Goal: Download file/media

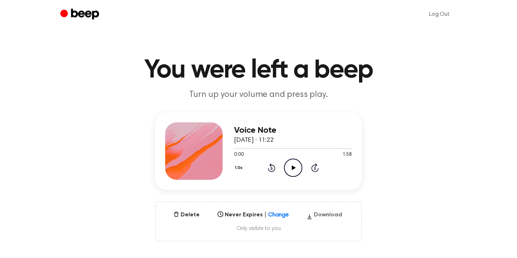
click at [317, 213] on button "Download" at bounding box center [324, 216] width 41 height 11
click at [321, 216] on button "Download" at bounding box center [324, 216] width 41 height 11
click at [322, 213] on button "Download" at bounding box center [324, 216] width 41 height 11
click at [326, 216] on button "Download" at bounding box center [324, 216] width 41 height 11
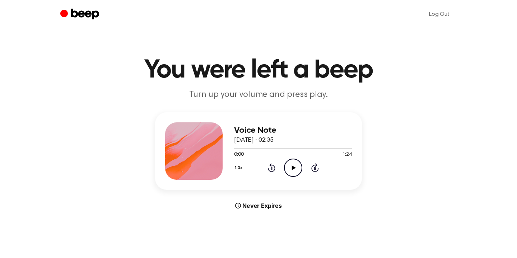
click at [292, 167] on icon at bounding box center [294, 168] width 4 height 5
click at [292, 168] on icon at bounding box center [293, 168] width 3 height 5
click at [292, 168] on icon at bounding box center [294, 168] width 4 height 5
click at [292, 168] on icon at bounding box center [293, 168] width 3 height 5
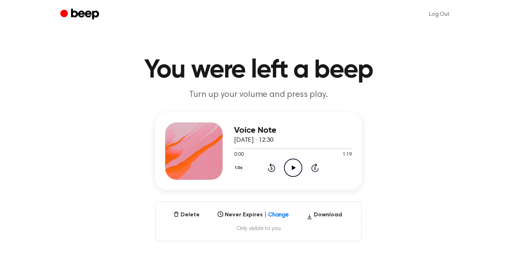
click at [295, 170] on icon "Play Audio" at bounding box center [293, 168] width 18 height 18
click at [317, 214] on button "Download" at bounding box center [324, 216] width 41 height 11
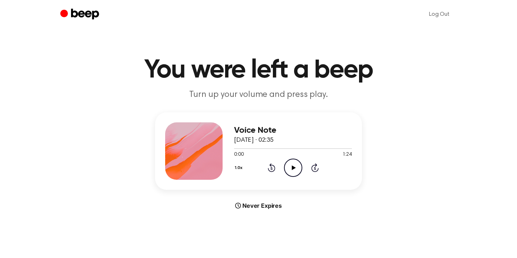
click at [291, 166] on icon "Play Audio" at bounding box center [293, 168] width 18 height 18
click at [294, 171] on icon "Pause Audio" at bounding box center [293, 168] width 18 height 18
click at [294, 171] on icon "Play Audio" at bounding box center [293, 168] width 18 height 18
click at [294, 171] on icon "Pause Audio" at bounding box center [293, 168] width 18 height 18
click at [294, 171] on icon "Play Audio" at bounding box center [293, 168] width 18 height 18
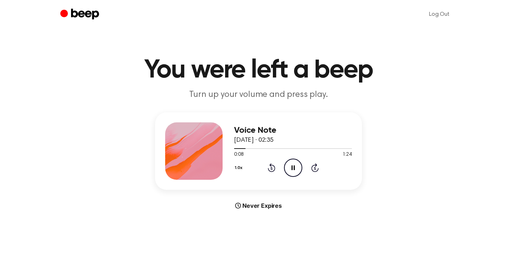
click at [294, 171] on icon "Pause Audio" at bounding box center [293, 168] width 18 height 18
click at [294, 171] on icon "Play Audio" at bounding box center [293, 168] width 18 height 18
click at [294, 171] on icon "Pause Audio" at bounding box center [293, 168] width 18 height 18
click at [294, 171] on icon "Play Audio" at bounding box center [293, 168] width 18 height 18
click at [294, 172] on icon "Pause Audio" at bounding box center [293, 168] width 18 height 18
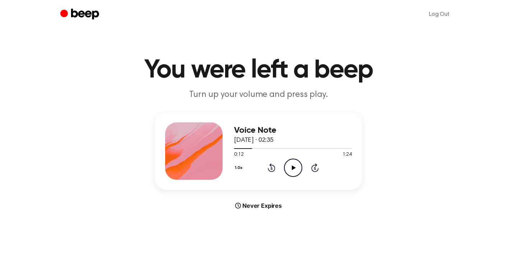
click at [294, 172] on icon "Play Audio" at bounding box center [293, 168] width 18 height 18
click at [297, 162] on icon "Pause Audio" at bounding box center [293, 168] width 18 height 18
click at [297, 162] on icon "Play Audio" at bounding box center [293, 168] width 18 height 18
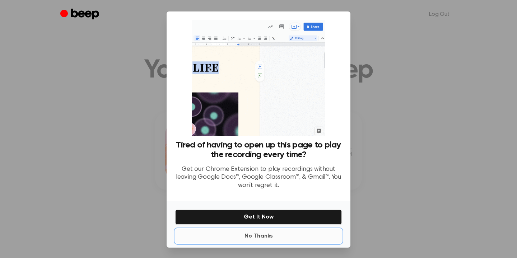
click at [256, 235] on button "No Thanks" at bounding box center [258, 236] width 167 height 14
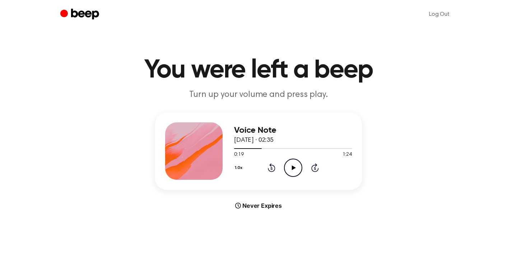
click at [273, 170] on icon "Rewind 5 seconds" at bounding box center [272, 167] width 8 height 9
click at [285, 170] on circle at bounding box center [294, 168] width 18 height 18
click at [291, 169] on icon "Pause Audio" at bounding box center [293, 168] width 18 height 18
click at [291, 170] on icon "Play Audio" at bounding box center [293, 168] width 18 height 18
click at [291, 170] on icon "Pause Audio" at bounding box center [293, 168] width 18 height 18
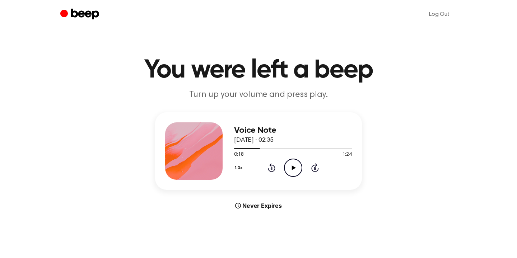
click at [291, 170] on icon "Play Audio" at bounding box center [293, 168] width 18 height 18
click at [291, 170] on icon "Pause Audio" at bounding box center [293, 168] width 18 height 18
click at [291, 170] on icon "Play Audio" at bounding box center [293, 168] width 18 height 18
click at [291, 170] on icon "Pause Audio" at bounding box center [293, 168] width 18 height 18
click at [291, 170] on icon "Play Audio" at bounding box center [293, 168] width 18 height 18
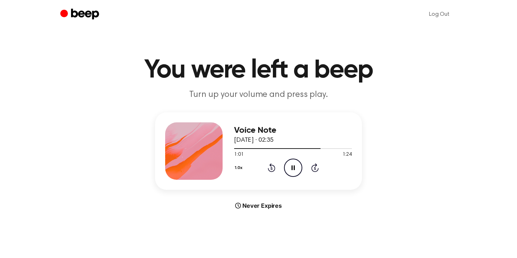
click at [291, 170] on icon "Pause Audio" at bounding box center [293, 168] width 18 height 18
click at [296, 175] on icon "Play Audio" at bounding box center [293, 168] width 18 height 18
